Goal: Use online tool/utility: Utilize a website feature to perform a specific function

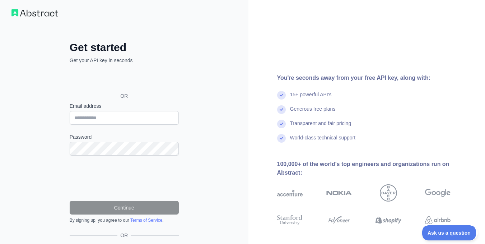
scroll to position [5, 0]
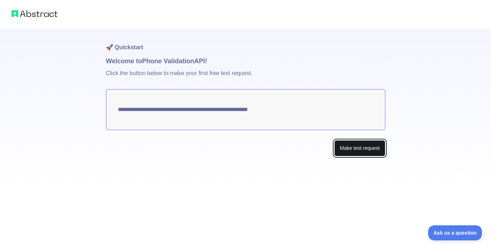
click at [360, 151] on button "Make test request" at bounding box center [359, 148] width 51 height 16
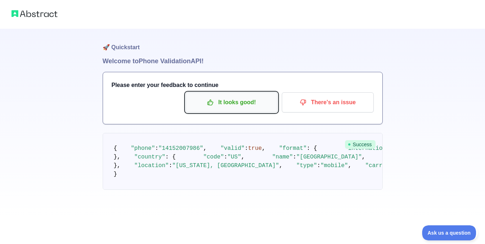
click at [246, 102] on p "It looks good!" at bounding box center [231, 102] width 81 height 12
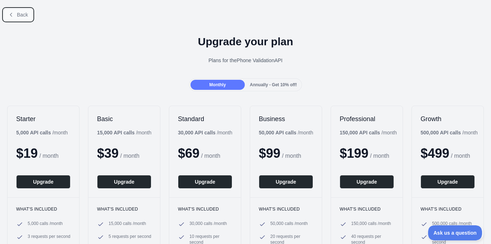
click at [12, 16] on icon at bounding box center [11, 14] width 2 height 3
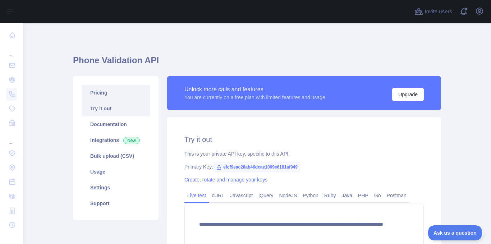
click at [119, 93] on link "Pricing" at bounding box center [116, 93] width 68 height 16
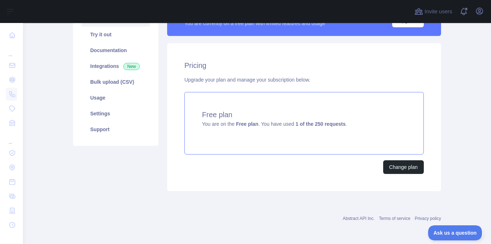
scroll to position [74, 0]
click at [381, 144] on div "Free plan You are on the Free plan . You have used 1 of the 250 requests ." at bounding box center [303, 123] width 239 height 62
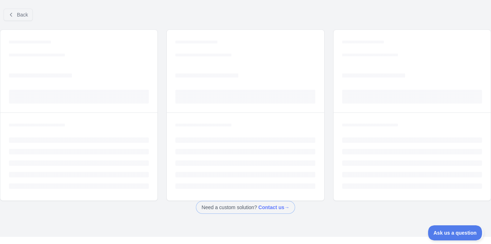
scroll to position [29, 0]
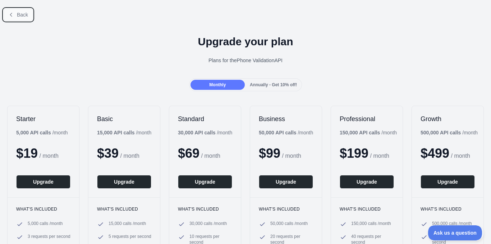
click at [9, 16] on icon at bounding box center [11, 15] width 6 height 6
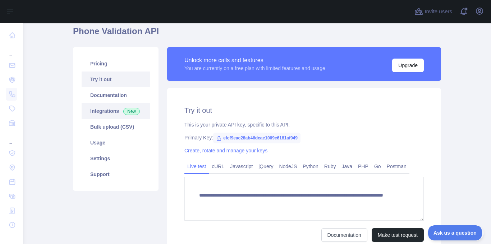
click at [98, 112] on link "Integrations New" at bounding box center [116, 111] width 68 height 16
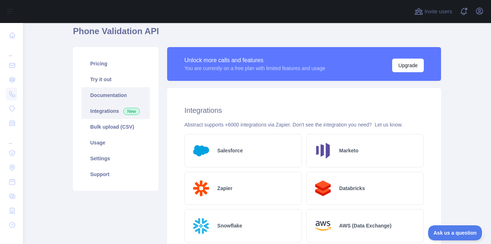
click at [108, 97] on link "Documentation" at bounding box center [116, 95] width 68 height 16
click at [113, 78] on link "Try it out" at bounding box center [116, 79] width 68 height 16
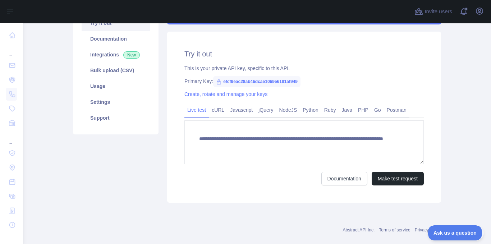
scroll to position [85, 0]
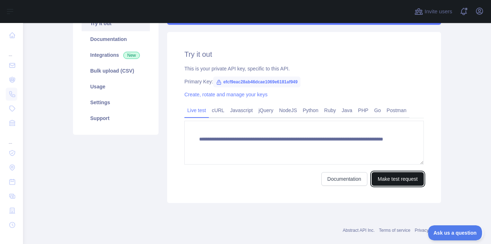
click at [399, 178] on button "Make test request" at bounding box center [397, 179] width 52 height 14
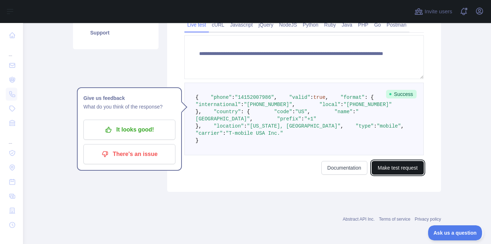
scroll to position [170, 0]
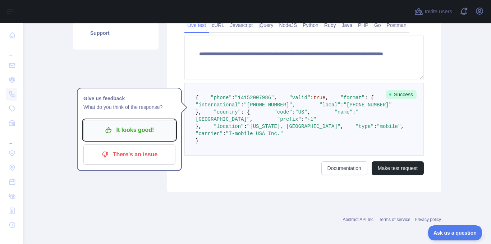
click at [160, 130] on p "It looks good!" at bounding box center [129, 130] width 81 height 12
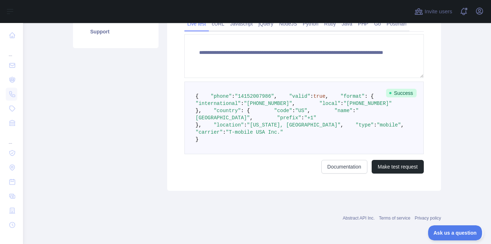
scroll to position [236, 0]
click at [394, 168] on button "Make test request" at bounding box center [397, 167] width 52 height 14
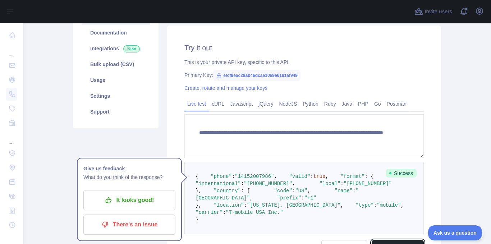
scroll to position [89, 0]
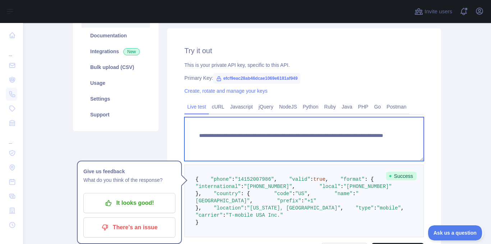
click at [283, 131] on textarea "**********" at bounding box center [303, 139] width 239 height 44
click at [361, 145] on textarea "**********" at bounding box center [303, 139] width 239 height 44
drag, startPoint x: 191, startPoint y: 134, endPoint x: 385, endPoint y: 187, distance: 201.3
click at [385, 187] on form "**********" at bounding box center [303, 186] width 239 height 139
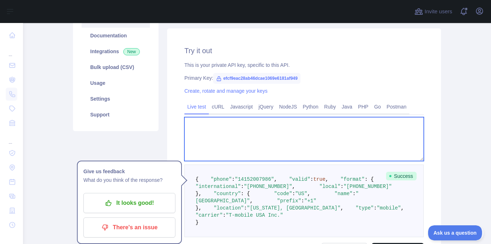
paste textarea "**********"
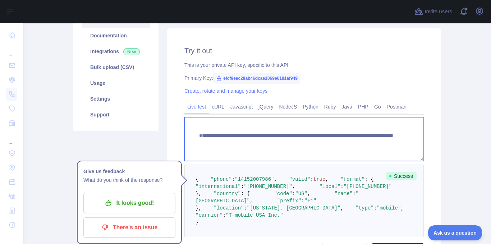
scroll to position [7, 0]
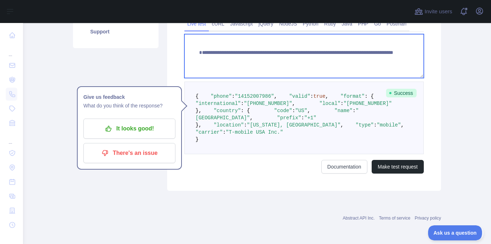
type textarea "**********"
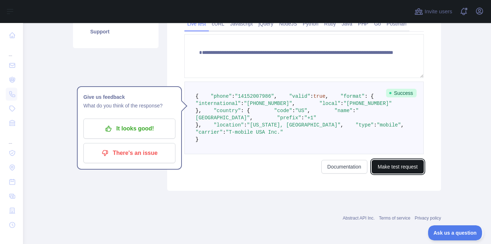
click at [417, 168] on button "Make test request" at bounding box center [397, 167] width 52 height 14
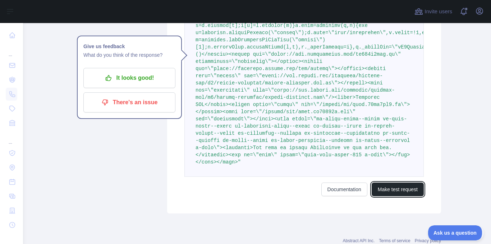
scroll to position [368, 0]
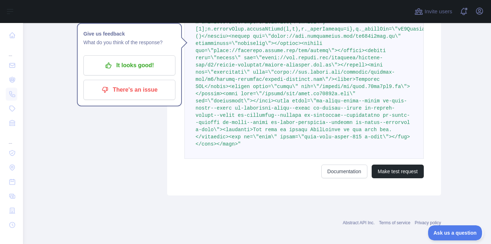
click at [326, 137] on pre at bounding box center [303, 22] width 239 height 274
click at [310, 136] on pre at bounding box center [303, 22] width 239 height 274
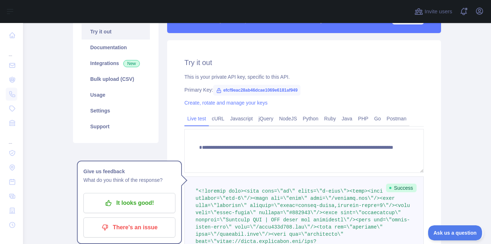
scroll to position [76, 0]
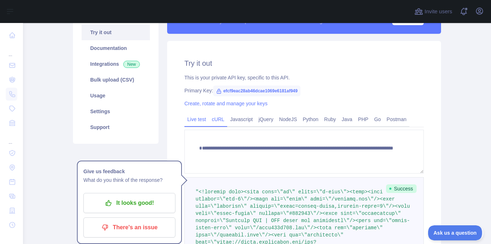
click at [219, 122] on link "cURL" at bounding box center [218, 118] width 18 height 11
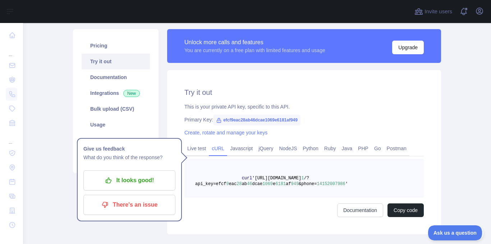
scroll to position [23, 0]
